Goal: Task Accomplishment & Management: Use online tool/utility

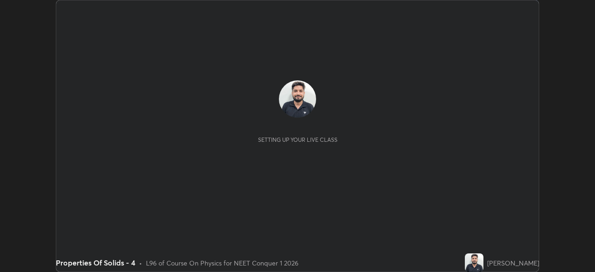
scroll to position [272, 594]
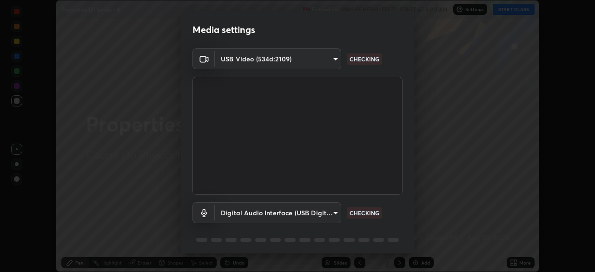
type input "6c2cbd707de14d6f22ad6aa38dcece7be3c4addb00b53b9d4bb55d2e14cdbb5a"
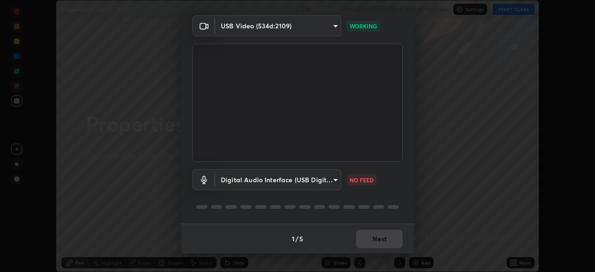
click at [333, 179] on body "Erase all Properties Of Solids - 4 Recording WAS SCHEDULED TO START AT 9:00 AM …" at bounding box center [297, 136] width 595 height 272
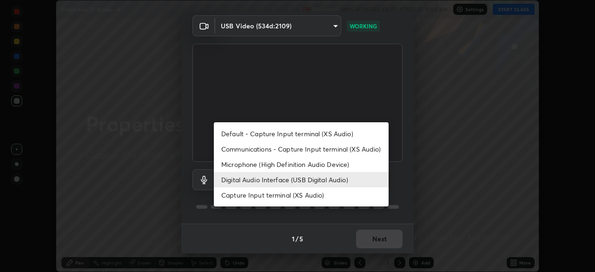
click at [316, 196] on li "Capture Input terminal (XS Audio)" at bounding box center [301, 194] width 175 height 15
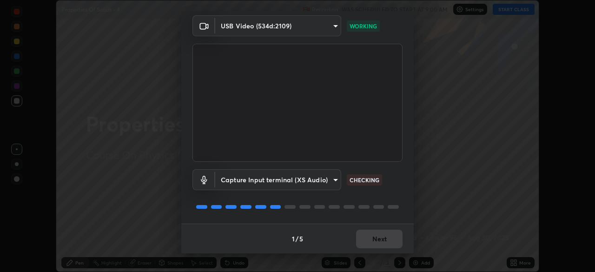
click at [330, 184] on body "Erase all Properties Of Solids - 4 Recording WAS SCHEDULED TO START AT 9:00 AM …" at bounding box center [297, 136] width 595 height 272
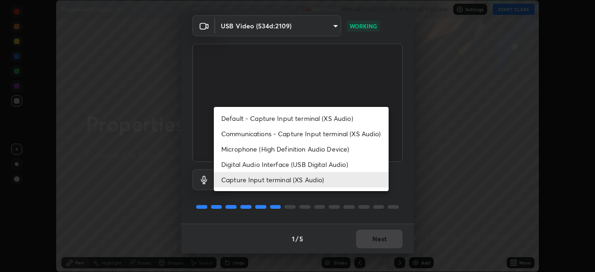
click at [311, 167] on li "Digital Audio Interface (USB Digital Audio)" at bounding box center [301, 164] width 175 height 15
type input "92fc6c620aea32985c7664e917a3091a5e5ef340cbe99d852034d1b957b67b9c"
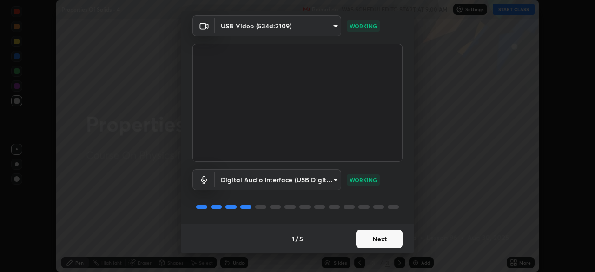
click at [383, 239] on button "Next" at bounding box center [379, 239] width 46 height 19
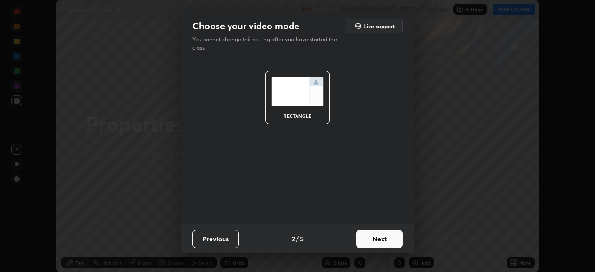
click at [385, 238] on button "Next" at bounding box center [379, 239] width 46 height 19
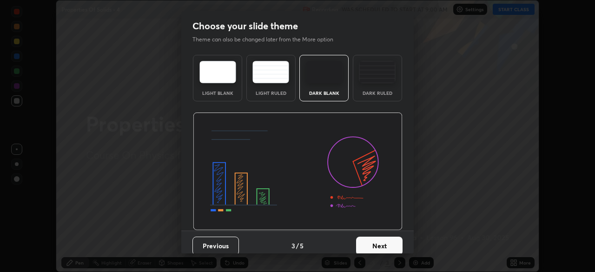
click at [387, 242] on button "Next" at bounding box center [379, 246] width 46 height 19
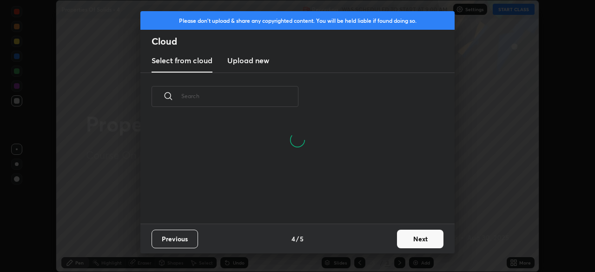
click at [404, 237] on button "Next" at bounding box center [420, 239] width 46 height 19
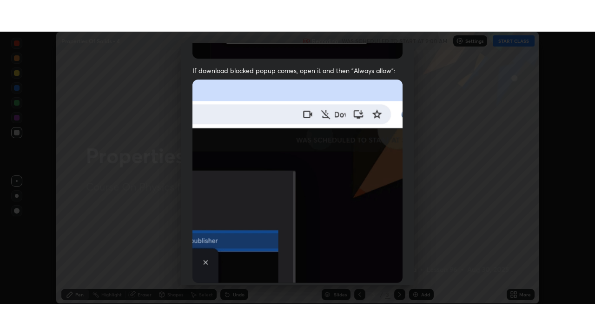
scroll to position [223, 0]
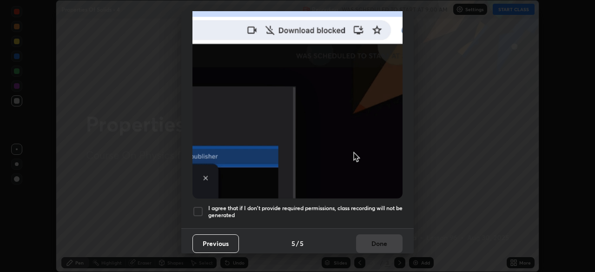
click at [316, 208] on h5 "I agree that if I don't provide required permissions, class recording will not …" at bounding box center [305, 211] width 194 height 14
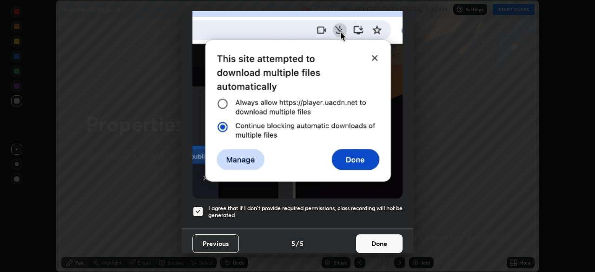
click at [373, 238] on button "Done" at bounding box center [379, 243] width 46 height 19
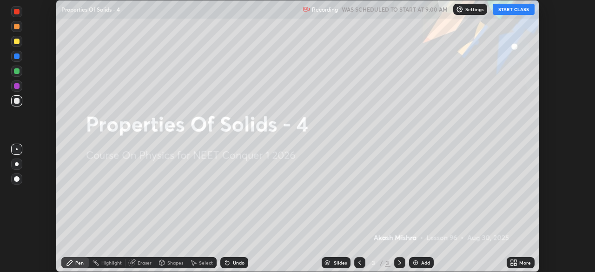
click at [513, 10] on button "START CLASS" at bounding box center [514, 9] width 42 height 11
click at [512, 265] on icon at bounding box center [512, 264] width 2 height 2
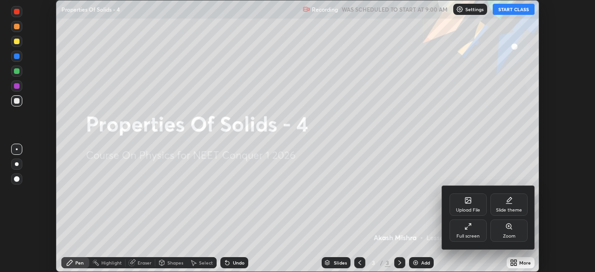
click at [465, 224] on icon at bounding box center [467, 226] width 7 height 7
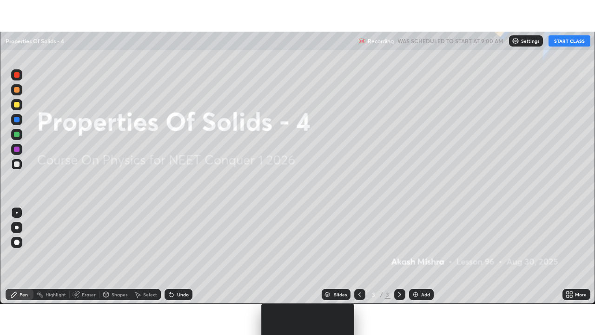
scroll to position [335, 595]
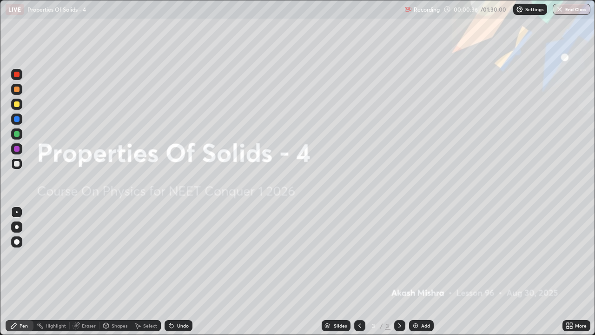
click at [421, 271] on div "Add" at bounding box center [425, 325] width 9 height 5
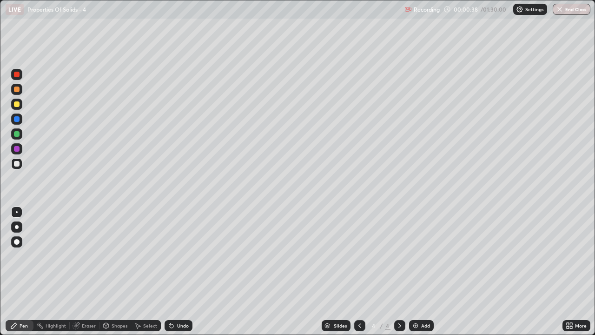
click at [17, 164] on div at bounding box center [17, 164] width 6 height 6
click at [22, 165] on div at bounding box center [16, 163] width 11 height 11
click at [18, 165] on div at bounding box center [17, 164] width 6 height 6
click at [181, 271] on div "Undo" at bounding box center [183, 325] width 12 height 5
click at [179, 271] on div "Undo" at bounding box center [183, 325] width 12 height 5
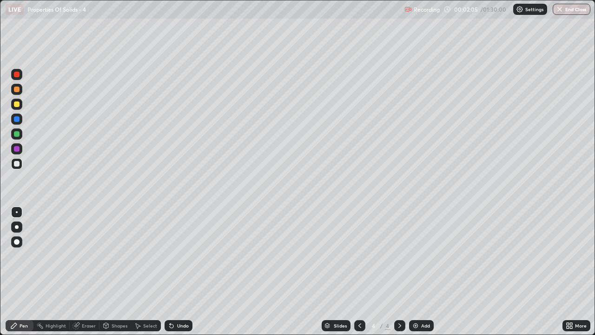
click at [179, 271] on div "Undo" at bounding box center [183, 325] width 12 height 5
click at [18, 106] on div at bounding box center [17, 104] width 6 height 6
click at [19, 164] on div at bounding box center [17, 164] width 6 height 6
click at [17, 103] on div at bounding box center [17, 104] width 6 height 6
click at [180, 271] on div "Undo" at bounding box center [183, 325] width 12 height 5
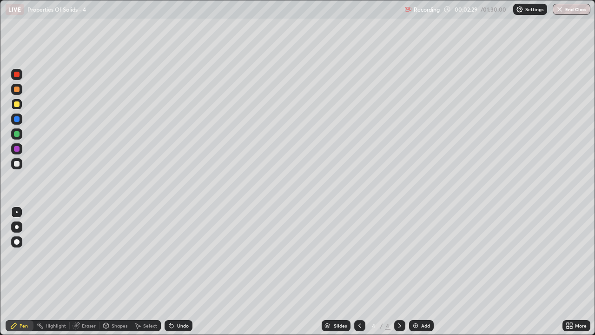
click at [181, 271] on div "Undo" at bounding box center [183, 325] width 12 height 5
click at [421, 271] on div "Add" at bounding box center [425, 325] width 9 height 5
click at [19, 165] on div at bounding box center [17, 164] width 6 height 6
click at [182, 271] on div "Undo" at bounding box center [183, 325] width 12 height 5
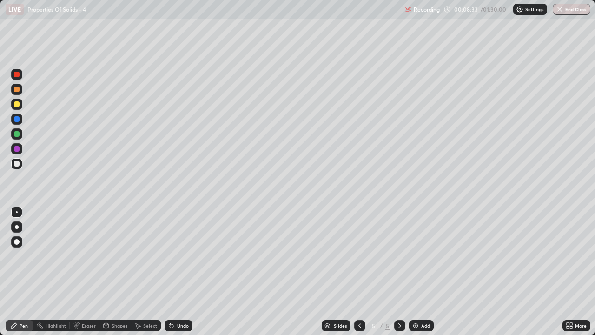
click at [180, 271] on div "Undo" at bounding box center [183, 325] width 12 height 5
click at [179, 271] on div "Undo" at bounding box center [179, 325] width 28 height 11
click at [18, 105] on div at bounding box center [17, 104] width 6 height 6
click at [20, 134] on div at bounding box center [16, 133] width 11 height 11
click at [176, 271] on div "Undo" at bounding box center [179, 325] width 28 height 11
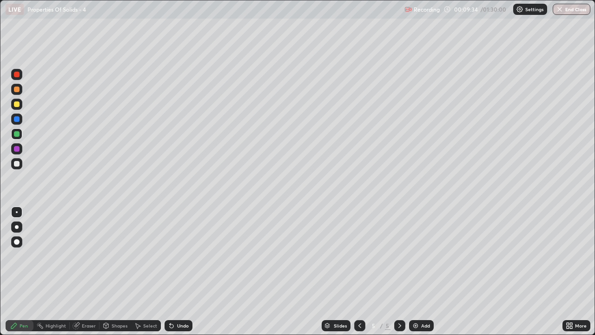
click at [175, 271] on div "Undo" at bounding box center [179, 325] width 28 height 11
click at [177, 271] on div "Undo" at bounding box center [183, 325] width 12 height 5
click at [177, 271] on div "Undo" at bounding box center [179, 325] width 28 height 11
click at [177, 271] on div "Undo" at bounding box center [183, 325] width 12 height 5
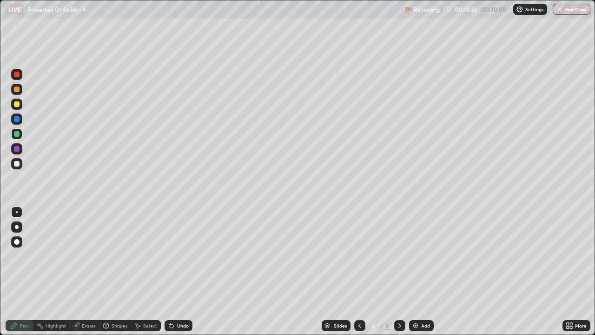
click at [423, 271] on div "Add" at bounding box center [425, 325] width 9 height 5
click at [19, 161] on div at bounding box center [16, 163] width 11 height 11
click at [112, 271] on div "Shapes" at bounding box center [120, 325] width 16 height 5
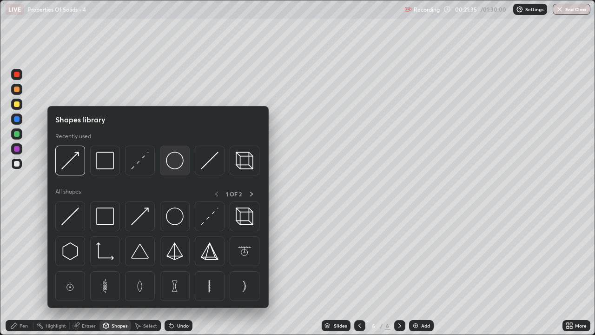
click at [174, 162] on img at bounding box center [175, 160] width 18 height 18
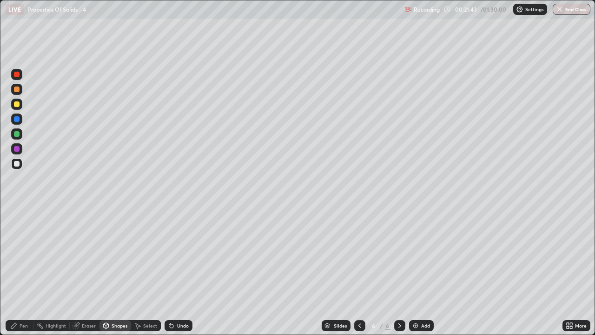
click at [181, 271] on div "Undo" at bounding box center [183, 325] width 12 height 5
click at [118, 271] on div "Shapes" at bounding box center [120, 325] width 16 height 5
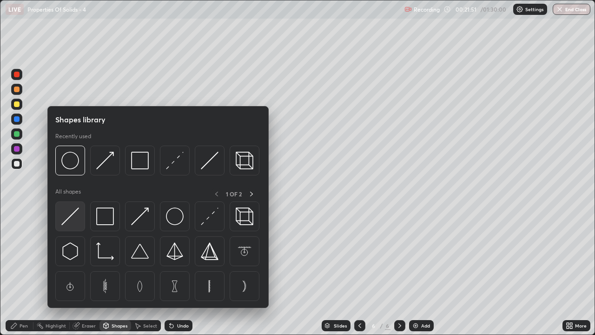
click at [74, 214] on img at bounding box center [70, 216] width 18 height 18
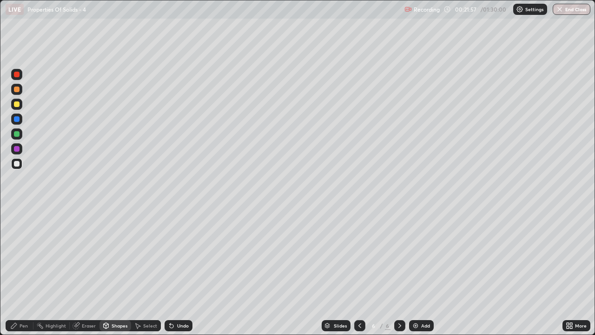
click at [149, 271] on div "Select" at bounding box center [146, 325] width 30 height 11
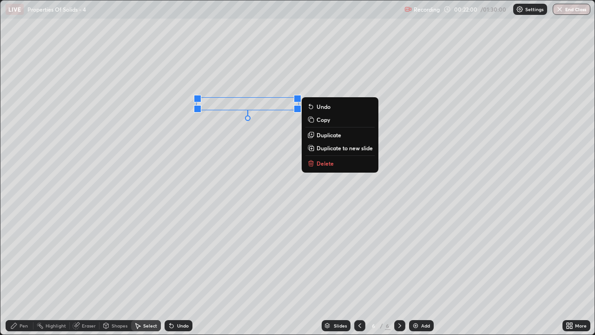
click at [321, 134] on p "Duplicate" at bounding box center [328, 134] width 25 height 7
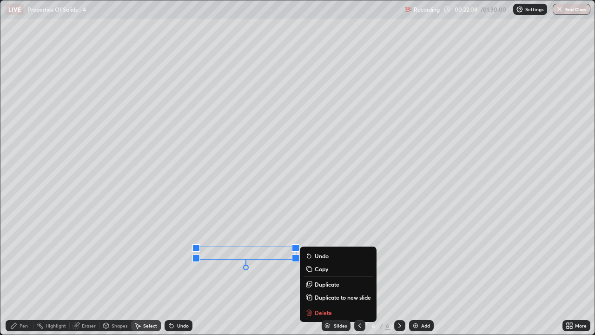
click at [223, 271] on div "0 ° Undo Copy Duplicate Duplicate to new slide Delete" at bounding box center [297, 167] width 594 height 334
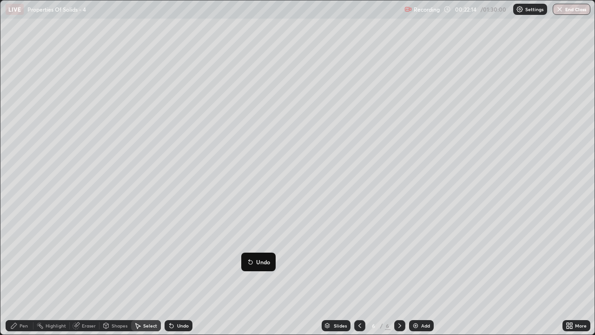
click at [215, 271] on div "0 ° Undo Copy Duplicate Duplicate to new slide Delete" at bounding box center [297, 167] width 594 height 334
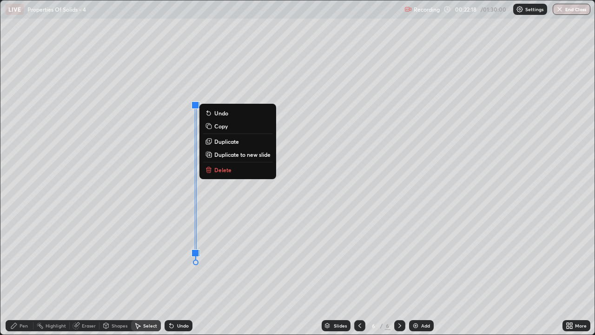
click at [221, 141] on p "Duplicate" at bounding box center [226, 141] width 25 height 7
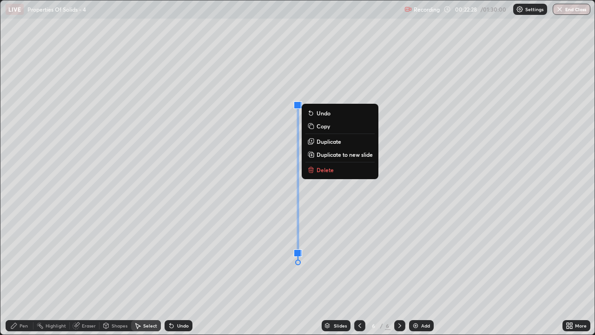
click at [249, 271] on div "0 ° Undo Copy Duplicate Duplicate to new slide Delete" at bounding box center [297, 167] width 594 height 334
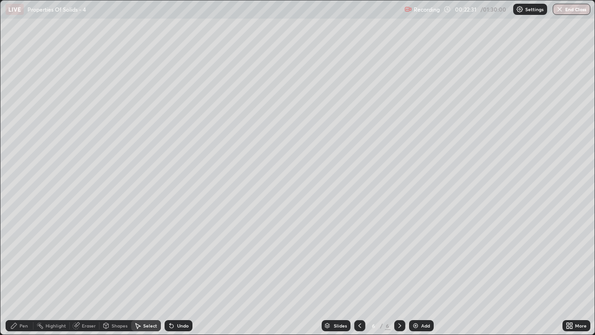
click at [20, 271] on div "Pen" at bounding box center [24, 325] width 8 height 5
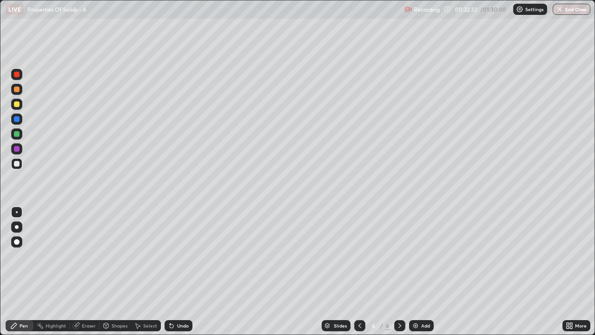
click at [16, 108] on div at bounding box center [16, 104] width 11 height 11
click at [21, 163] on div at bounding box center [16, 163] width 11 height 11
click at [17, 90] on div at bounding box center [17, 89] width 6 height 6
click at [177, 271] on div "Undo" at bounding box center [179, 325] width 28 height 11
click at [177, 271] on div "Undo" at bounding box center [183, 325] width 12 height 5
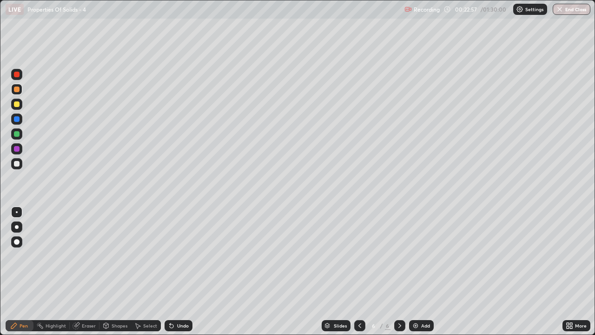
click at [175, 271] on div "Undo" at bounding box center [179, 325] width 28 height 11
click at [174, 271] on div "Undo" at bounding box center [179, 325] width 28 height 11
click at [175, 271] on div "Undo" at bounding box center [179, 325] width 28 height 11
click at [174, 271] on div "Undo" at bounding box center [179, 325] width 28 height 11
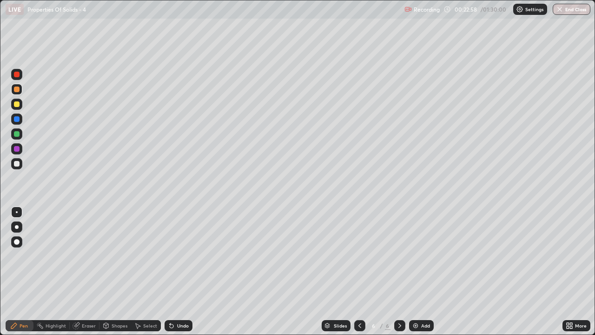
click at [173, 271] on div "Undo" at bounding box center [179, 325] width 28 height 11
click at [174, 271] on div "Undo" at bounding box center [179, 325] width 28 height 11
click at [175, 271] on div "Undo" at bounding box center [179, 325] width 28 height 11
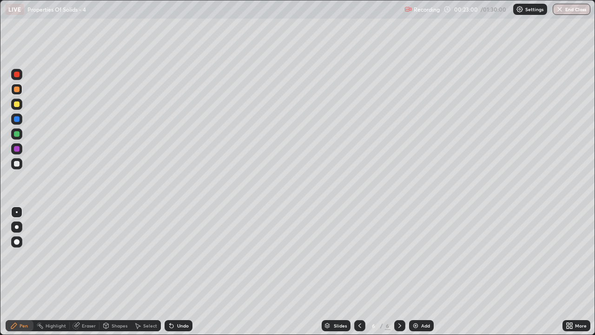
click at [175, 271] on div "Undo" at bounding box center [179, 325] width 28 height 11
click at [17, 105] on div at bounding box center [17, 104] width 6 height 6
click at [178, 271] on div "Undo" at bounding box center [183, 325] width 12 height 5
click at [17, 134] on div at bounding box center [17, 134] width 6 height 6
click at [425, 271] on div "Add" at bounding box center [425, 325] width 9 height 5
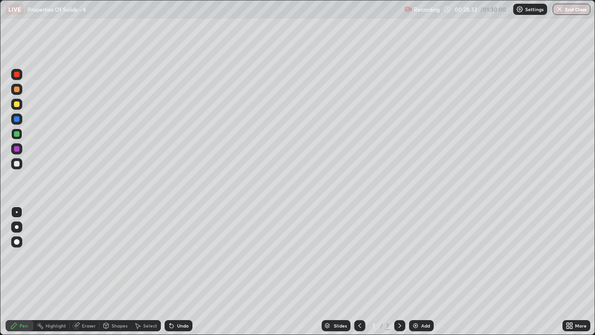
click at [21, 165] on div at bounding box center [16, 163] width 11 height 11
click at [20, 107] on div at bounding box center [16, 104] width 11 height 11
click at [19, 165] on div at bounding box center [17, 164] width 6 height 6
click at [178, 271] on div "Undo" at bounding box center [179, 325] width 28 height 11
click at [181, 271] on div "Undo" at bounding box center [179, 325] width 28 height 11
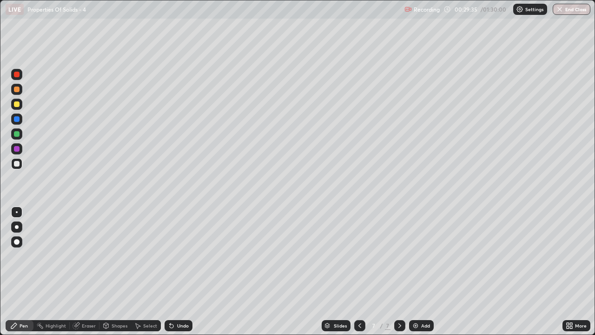
click at [177, 271] on div "Undo" at bounding box center [183, 325] width 12 height 5
click at [175, 271] on div "Undo" at bounding box center [179, 325] width 28 height 11
click at [19, 106] on div at bounding box center [16, 104] width 11 height 11
click at [183, 271] on div "Undo" at bounding box center [183, 325] width 12 height 5
click at [185, 271] on div "Undo" at bounding box center [183, 325] width 12 height 5
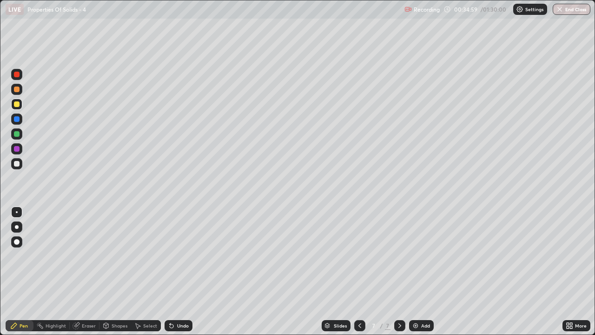
click at [418, 271] on div "Add" at bounding box center [421, 325] width 25 height 11
click at [21, 164] on div at bounding box center [16, 163] width 11 height 11
click at [20, 103] on div at bounding box center [16, 104] width 11 height 11
click at [172, 271] on icon at bounding box center [172, 326] width 4 height 4
click at [178, 271] on div "Undo" at bounding box center [179, 325] width 28 height 11
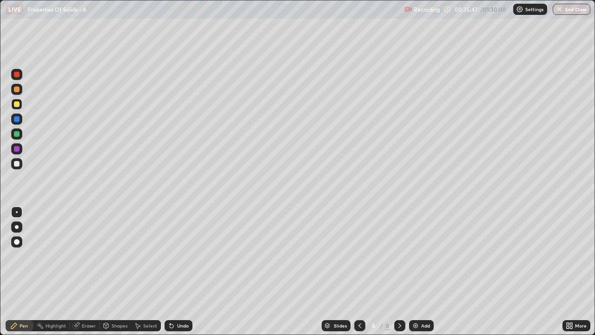
click at [174, 271] on div "Undo" at bounding box center [179, 325] width 28 height 11
click at [180, 271] on div "Undo" at bounding box center [183, 325] width 12 height 5
click at [179, 271] on div "Undo" at bounding box center [183, 325] width 12 height 5
click at [178, 271] on div "Undo" at bounding box center [183, 325] width 12 height 5
click at [179, 271] on div "Undo" at bounding box center [183, 325] width 12 height 5
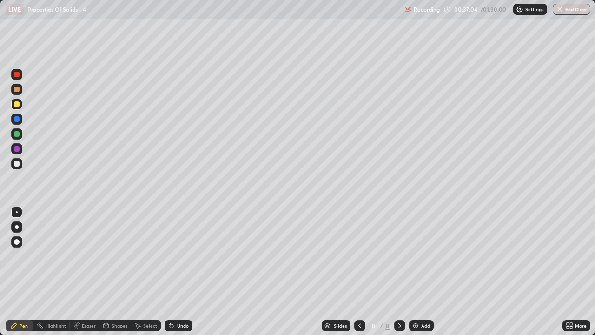
click at [174, 271] on div "Undo" at bounding box center [179, 325] width 28 height 11
click at [182, 271] on div "Undo" at bounding box center [183, 325] width 12 height 5
click at [417, 271] on img at bounding box center [415, 325] width 7 height 7
click at [20, 164] on div at bounding box center [16, 163] width 11 height 11
click at [20, 104] on div at bounding box center [16, 104] width 11 height 11
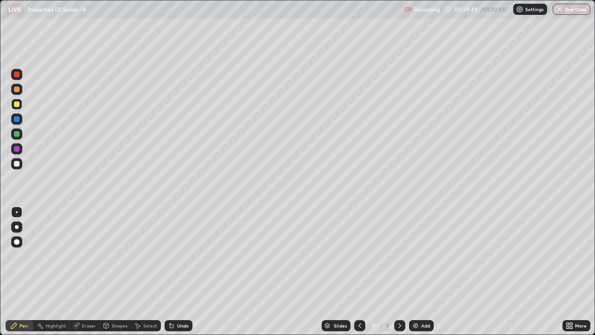
click at [19, 165] on div at bounding box center [17, 164] width 6 height 6
click at [184, 271] on div "Undo" at bounding box center [183, 325] width 12 height 5
click at [20, 106] on div at bounding box center [16, 104] width 11 height 11
click at [18, 163] on div at bounding box center [17, 164] width 6 height 6
click at [178, 271] on div "Undo" at bounding box center [179, 325] width 28 height 11
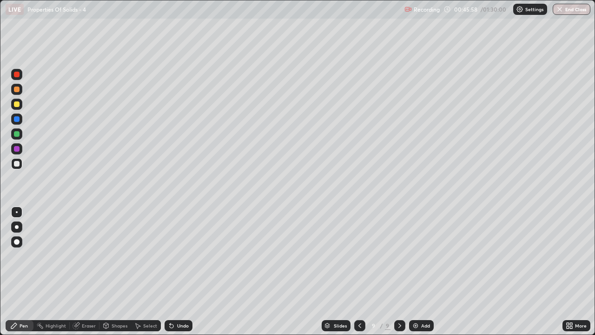
click at [417, 271] on img at bounding box center [415, 325] width 7 height 7
click at [20, 103] on div at bounding box center [16, 104] width 11 height 11
click at [17, 162] on div at bounding box center [17, 164] width 6 height 6
click at [355, 271] on div at bounding box center [359, 325] width 11 height 11
click at [399, 271] on icon at bounding box center [399, 325] width 7 height 7
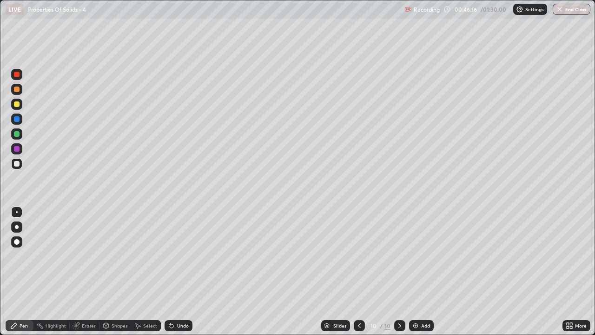
click at [115, 271] on div "Shapes" at bounding box center [120, 325] width 16 height 5
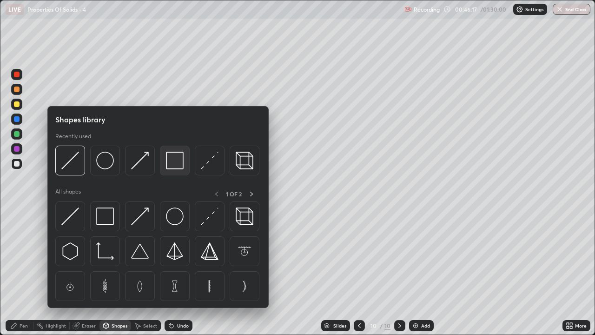
click at [173, 164] on img at bounding box center [175, 160] width 18 height 18
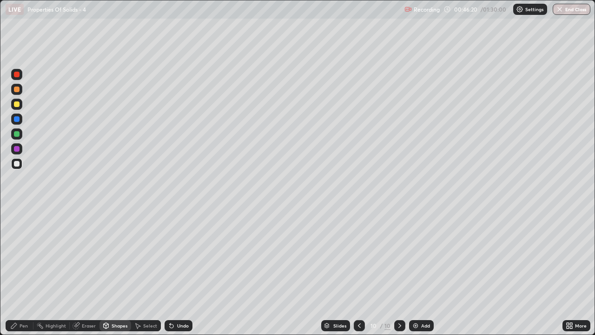
click at [91, 271] on div "Eraser" at bounding box center [89, 325] width 14 height 5
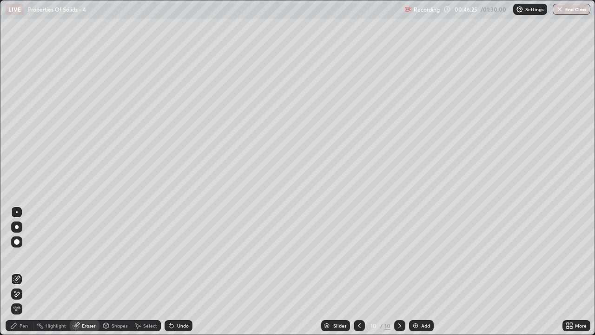
click at [25, 271] on div "Pen" at bounding box center [20, 325] width 28 height 11
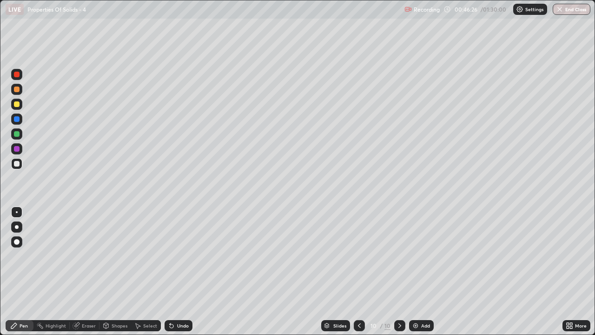
click at [15, 165] on div at bounding box center [17, 164] width 6 height 6
click at [20, 133] on div at bounding box center [16, 133] width 11 height 11
click at [20, 106] on div at bounding box center [16, 104] width 11 height 11
click at [19, 135] on div at bounding box center [17, 134] width 6 height 6
click at [18, 90] on div at bounding box center [17, 89] width 6 height 6
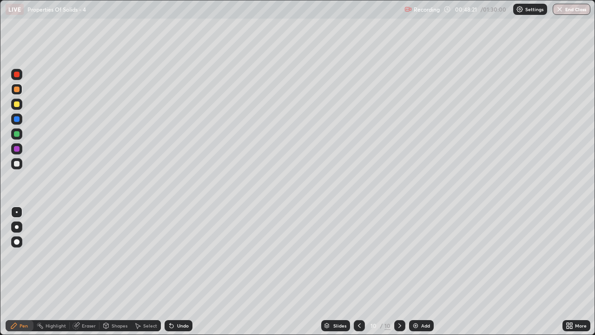
click at [178, 271] on div "Undo" at bounding box center [179, 325] width 28 height 11
click at [21, 136] on div at bounding box center [16, 133] width 11 height 11
click at [418, 271] on div "Add" at bounding box center [421, 325] width 25 height 11
click at [117, 271] on div "Shapes" at bounding box center [120, 325] width 16 height 5
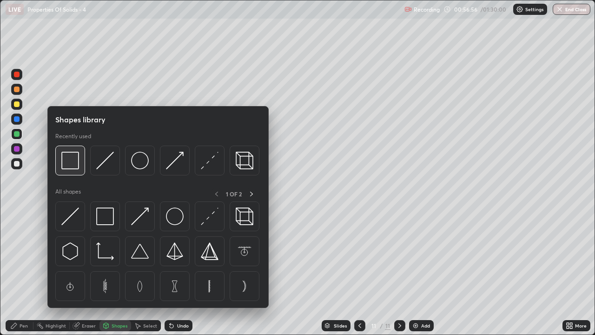
click at [76, 168] on img at bounding box center [70, 160] width 18 height 18
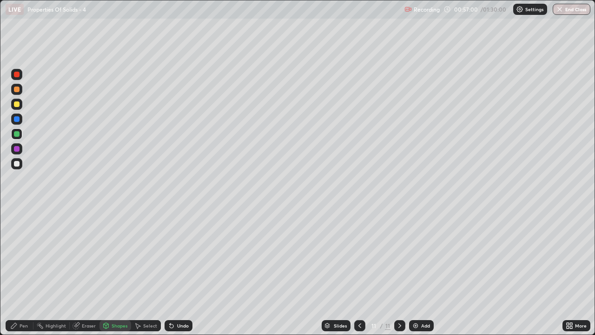
click at [87, 271] on div "Eraser" at bounding box center [89, 325] width 14 height 5
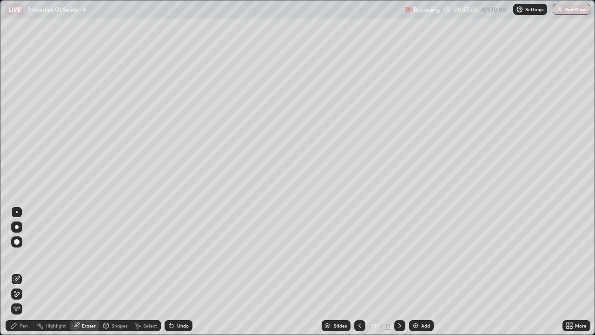
click at [24, 271] on div "Pen" at bounding box center [24, 325] width 8 height 5
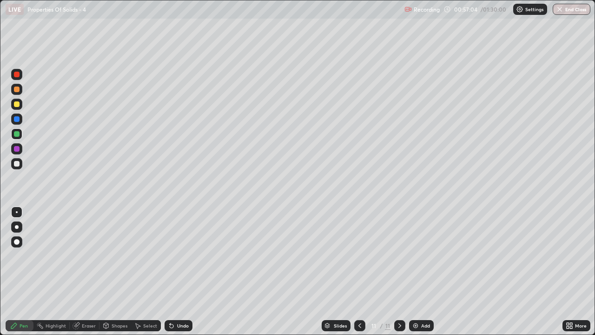
click at [21, 164] on div at bounding box center [16, 163] width 11 height 11
click at [19, 104] on div at bounding box center [17, 104] width 6 height 6
click at [179, 271] on div "Undo" at bounding box center [179, 325] width 28 height 11
click at [175, 271] on div "Undo" at bounding box center [179, 325] width 28 height 11
click at [18, 136] on div at bounding box center [17, 134] width 6 height 6
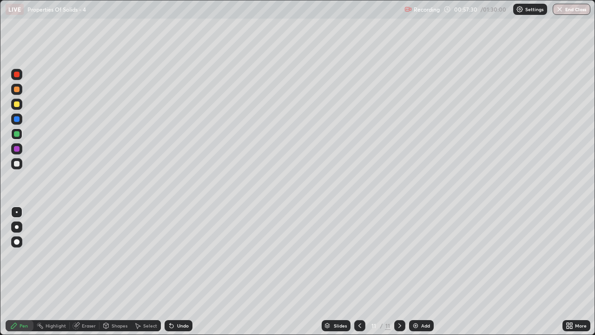
click at [20, 165] on div at bounding box center [16, 163] width 11 height 11
click at [16, 150] on div at bounding box center [17, 149] width 6 height 6
click at [17, 135] on div at bounding box center [17, 134] width 6 height 6
click at [17, 106] on div at bounding box center [17, 104] width 6 height 6
click at [22, 134] on div at bounding box center [16, 133] width 15 height 15
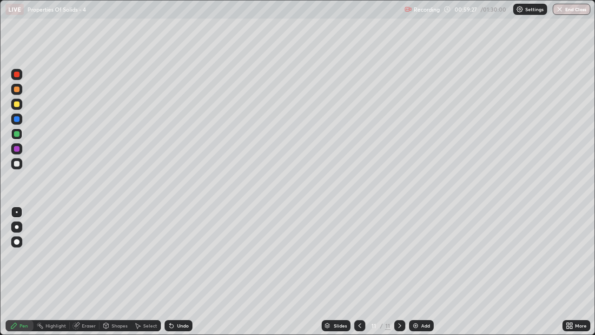
click at [17, 90] on div at bounding box center [17, 89] width 6 height 6
click at [21, 133] on div at bounding box center [16, 133] width 11 height 11
click at [20, 105] on div at bounding box center [16, 104] width 11 height 11
click at [17, 91] on div at bounding box center [17, 89] width 6 height 6
click at [20, 133] on div at bounding box center [16, 133] width 11 height 11
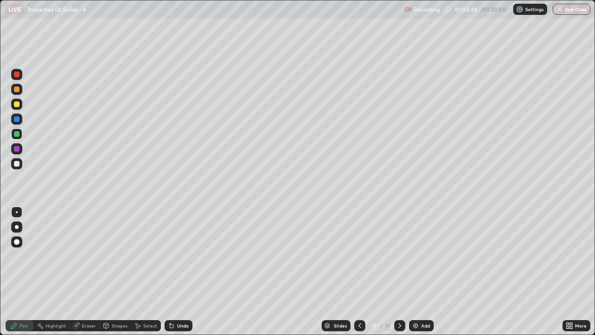
click at [423, 271] on div "Add" at bounding box center [425, 325] width 9 height 5
click at [360, 271] on icon at bounding box center [359, 325] width 3 height 5
click at [419, 271] on div "Add" at bounding box center [421, 325] width 25 height 11
click at [18, 167] on div at bounding box center [16, 163] width 11 height 11
click at [179, 271] on div "Undo" at bounding box center [183, 325] width 12 height 5
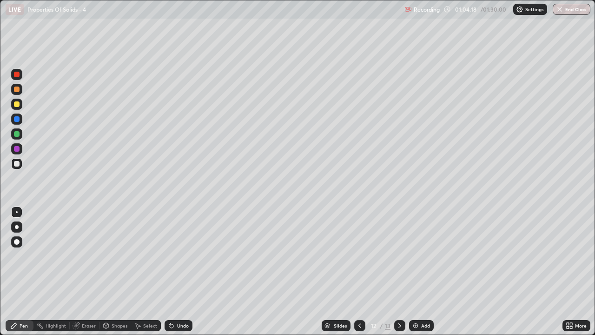
click at [174, 271] on div "Undo" at bounding box center [179, 325] width 28 height 11
click at [179, 271] on div "Undo" at bounding box center [183, 325] width 12 height 5
click at [177, 271] on div "Undo" at bounding box center [183, 325] width 12 height 5
click at [21, 106] on div at bounding box center [16, 104] width 11 height 11
click at [181, 271] on div "Undo" at bounding box center [183, 325] width 12 height 5
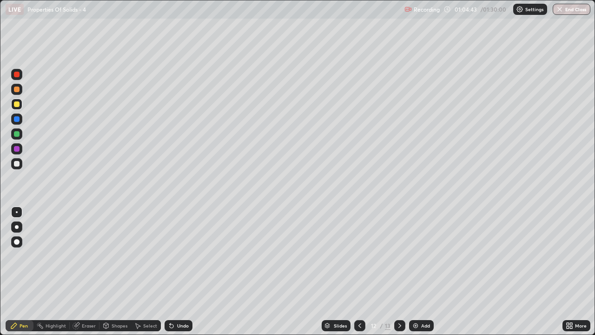
click at [177, 271] on div "Undo" at bounding box center [179, 325] width 28 height 11
click at [177, 271] on div "Undo" at bounding box center [183, 325] width 12 height 5
click at [21, 164] on div at bounding box center [16, 163] width 11 height 11
click at [14, 91] on div at bounding box center [17, 89] width 6 height 6
click at [17, 149] on div at bounding box center [17, 149] width 6 height 6
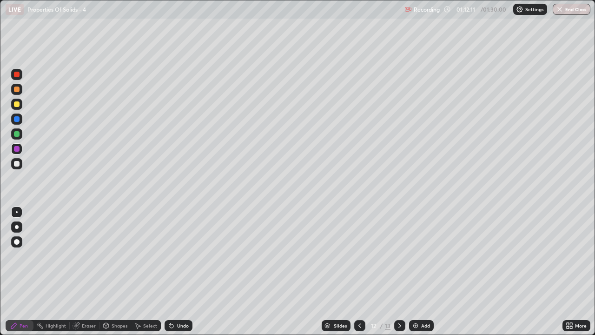
click at [179, 271] on div "Undo" at bounding box center [179, 325] width 28 height 11
click at [18, 135] on div at bounding box center [17, 134] width 6 height 6
click at [399, 271] on icon at bounding box center [399, 325] width 7 height 7
click at [18, 90] on div at bounding box center [17, 89] width 6 height 6
click at [177, 271] on div "Undo" at bounding box center [183, 325] width 12 height 5
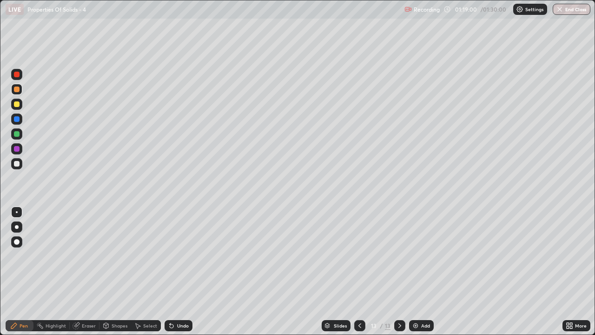
click at [170, 271] on icon at bounding box center [172, 326] width 4 height 4
click at [171, 271] on icon at bounding box center [171, 325] width 7 height 7
click at [172, 271] on icon at bounding box center [171, 325] width 7 height 7
click at [171, 271] on icon at bounding box center [171, 325] width 7 height 7
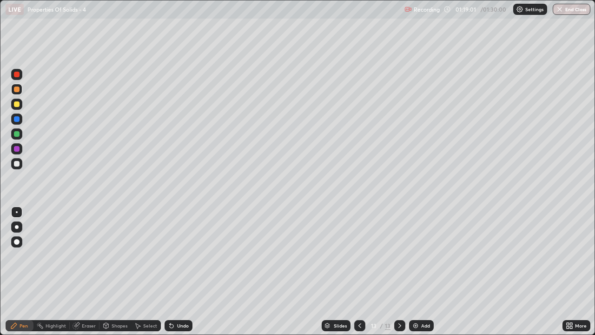
click at [171, 271] on div "Undo" at bounding box center [179, 325] width 28 height 11
click at [168, 271] on div "Undo" at bounding box center [179, 325] width 28 height 11
click at [182, 271] on div "Undo" at bounding box center [183, 325] width 12 height 5
click at [569, 10] on button "End Class" at bounding box center [571, 9] width 37 height 11
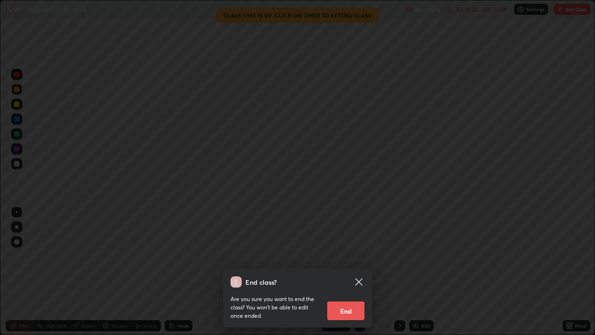
click at [352, 271] on button "End" at bounding box center [345, 310] width 37 height 19
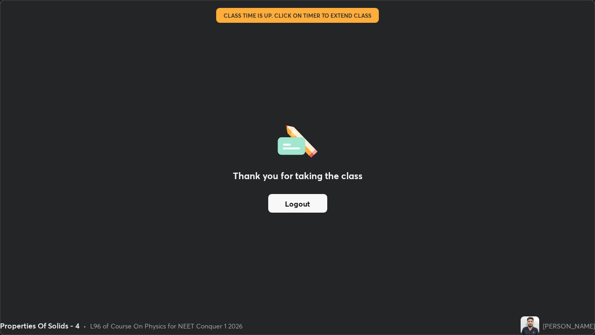
click at [309, 211] on button "Logout" at bounding box center [297, 203] width 59 height 19
